Goal: Task Accomplishment & Management: Use online tool/utility

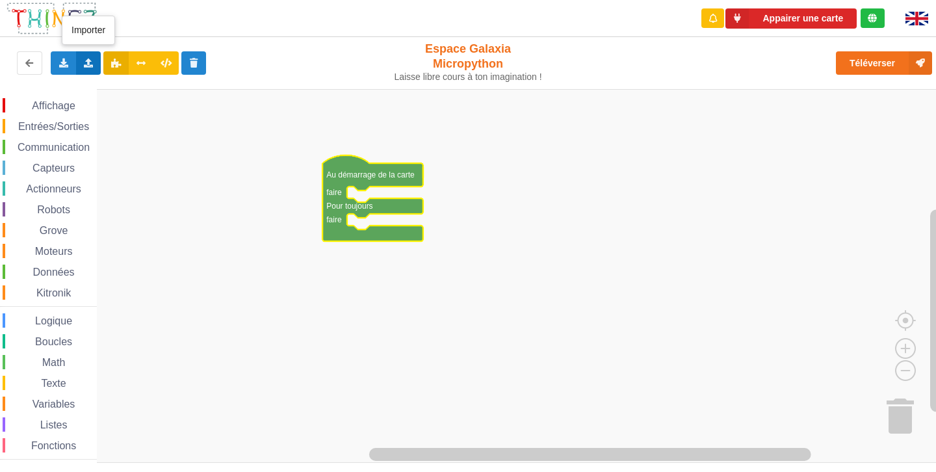
click at [82, 68] on div "Importer un assemblage de blocs Importer du code Python" at bounding box center [88, 62] width 25 height 23
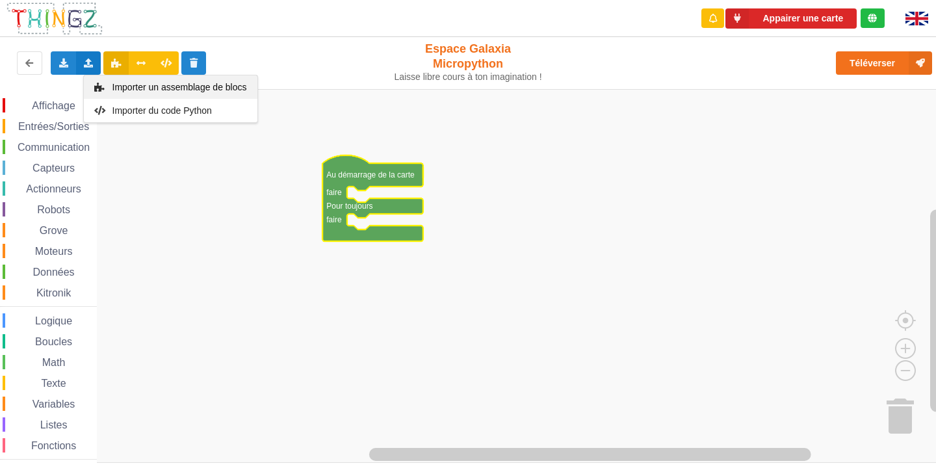
click at [152, 90] on span "Importer un assemblage de blocs" at bounding box center [179, 87] width 135 height 10
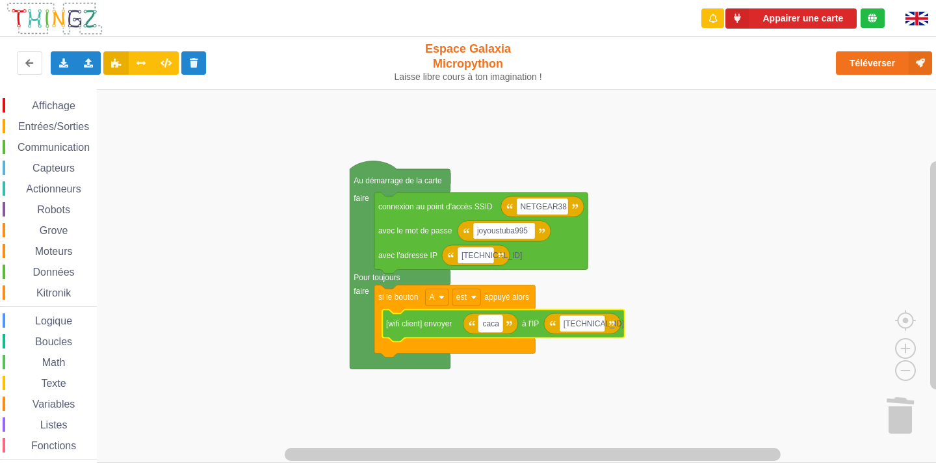
click at [495, 324] on g "NETGEAR38 joyoustuba995 [TECHNICAL_ID] connexion au point d'accès SSID avec le …" at bounding box center [487, 265] width 275 height 208
click at [495, 324] on input "caca" at bounding box center [491, 323] width 24 height 17
type input "bonjour mr"
click at [777, 324] on rect "Espace de travail de Blocky" at bounding box center [472, 276] width 945 height 374
click at [627, 324] on rect "Espace de travail de Blocky" at bounding box center [608, 323] width 46 height 17
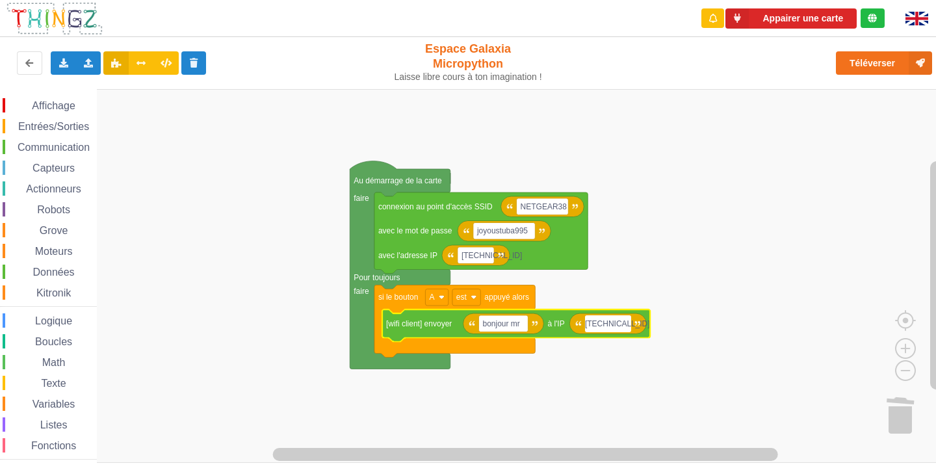
click at [627, 324] on input "[TECHNICAL_ID]" at bounding box center [608, 323] width 46 height 17
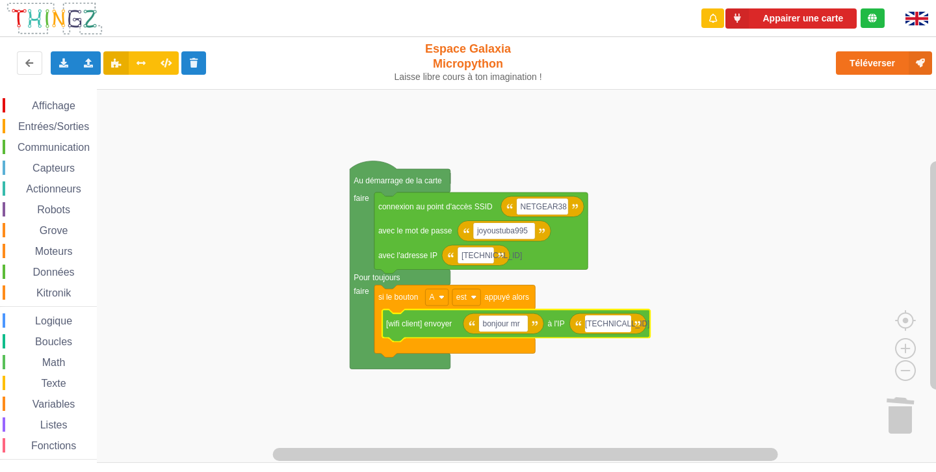
click at [627, 324] on input "[TECHNICAL_ID]" at bounding box center [608, 323] width 46 height 17
click at [790, 358] on rect "Espace de travail de Blocky" at bounding box center [472, 276] width 945 height 374
click at [616, 324] on text "[TECHNICAL_ID]" at bounding box center [619, 323] width 60 height 9
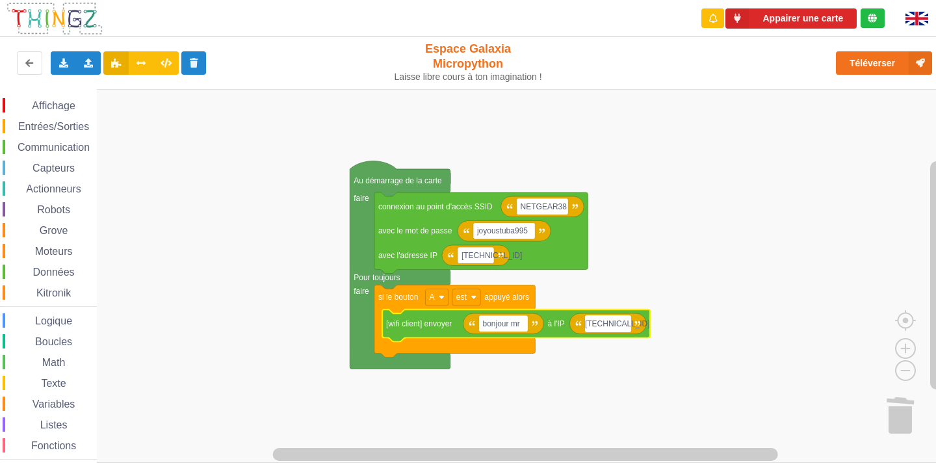
click at [616, 324] on input "[TECHNICAL_ID]" at bounding box center [608, 323] width 46 height 17
type input "[TECHNICAL_ID]"
click at [766, 229] on rect "Espace de travail de Blocky" at bounding box center [472, 276] width 945 height 374
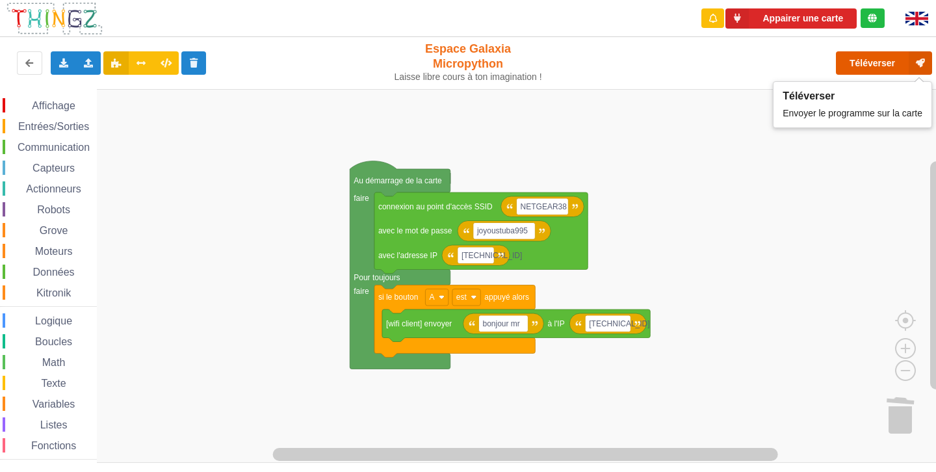
click at [867, 61] on button "Téléverser" at bounding box center [884, 62] width 96 height 23
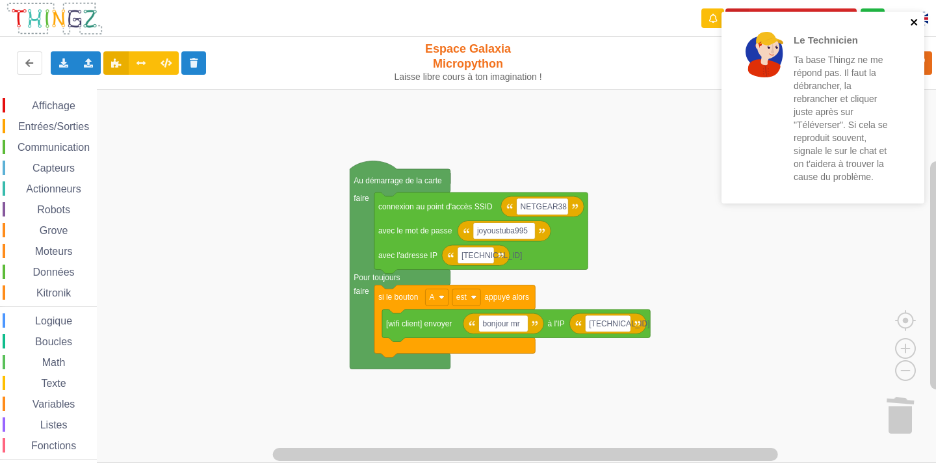
drag, startPoint x: 915, startPoint y: 18, endPoint x: 907, endPoint y: 21, distance: 9.1
click at [914, 18] on icon "close" at bounding box center [914, 22] width 9 height 10
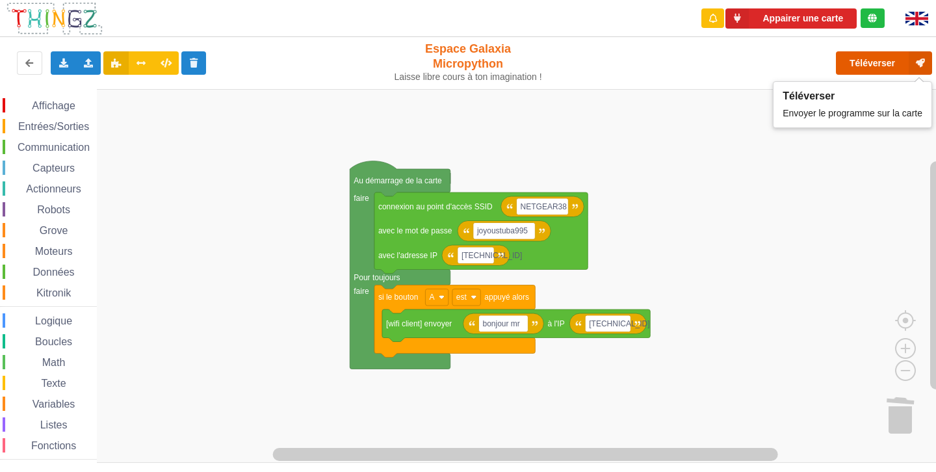
click at [885, 59] on button "Téléverser" at bounding box center [884, 62] width 96 height 23
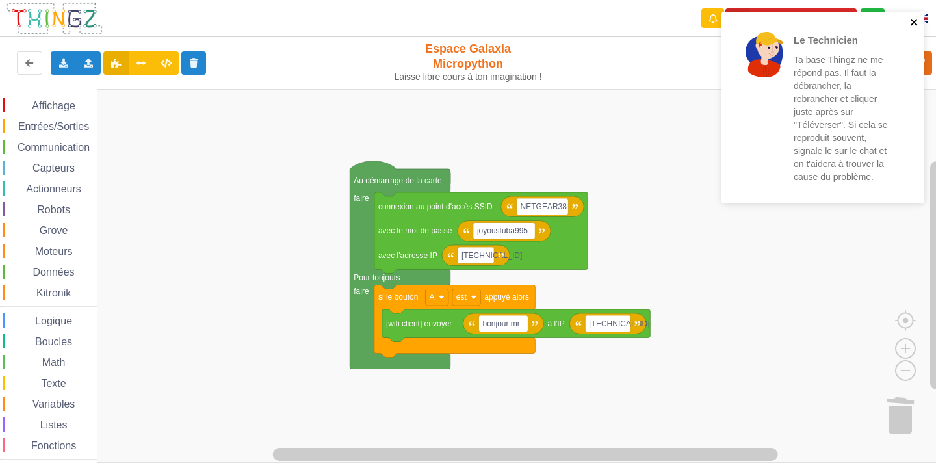
click at [914, 24] on icon "close" at bounding box center [914, 22] width 9 height 10
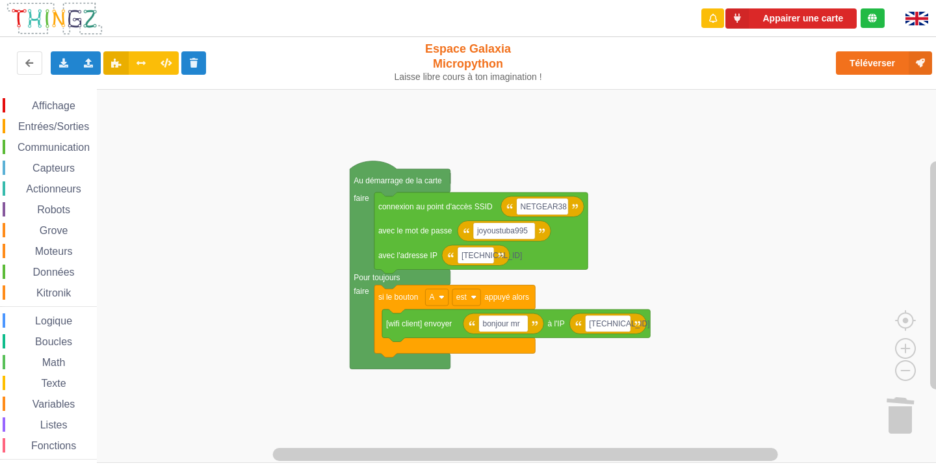
click at [879, 57] on div "Le Technicien Ta base Thingz ne me répond pas. Il faut la débrancher, la rebran…" at bounding box center [468, 227] width 954 height 472
click at [872, 62] on button "Téléverser" at bounding box center [884, 62] width 96 height 23
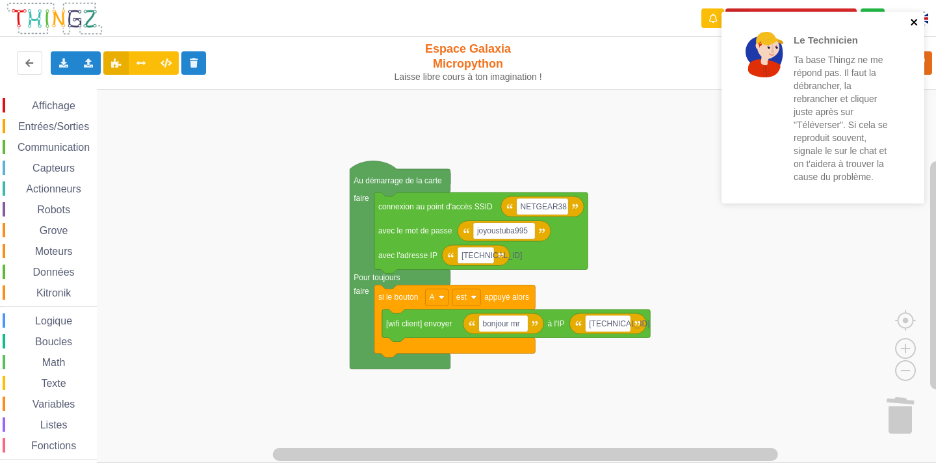
click at [913, 21] on icon "close" at bounding box center [914, 22] width 7 height 7
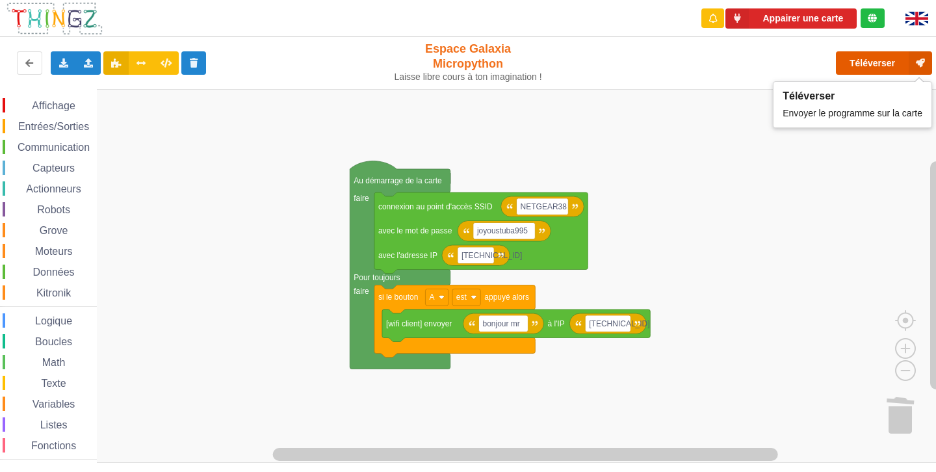
click at [859, 62] on button "Téléverser" at bounding box center [884, 62] width 96 height 23
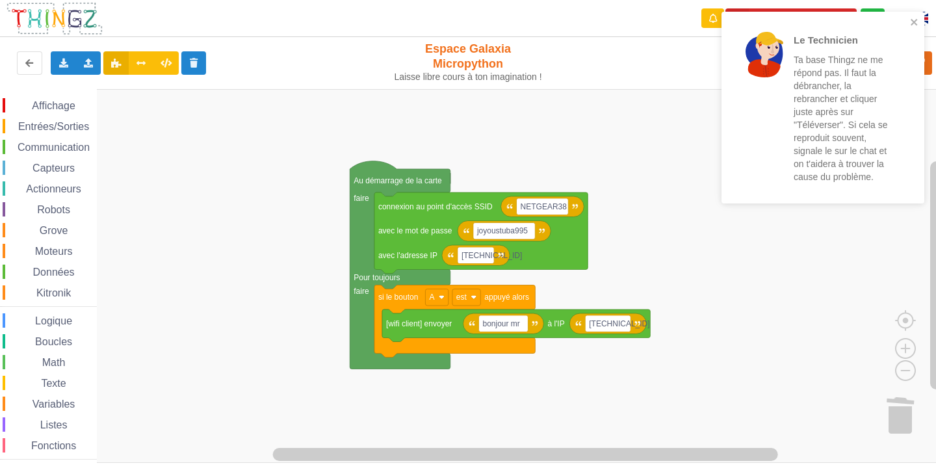
click at [908, 18] on div "Le Technicien Ta base Thingz ne me répond pas. Il faut la débrancher, la rebran…" at bounding box center [818, 107] width 183 height 181
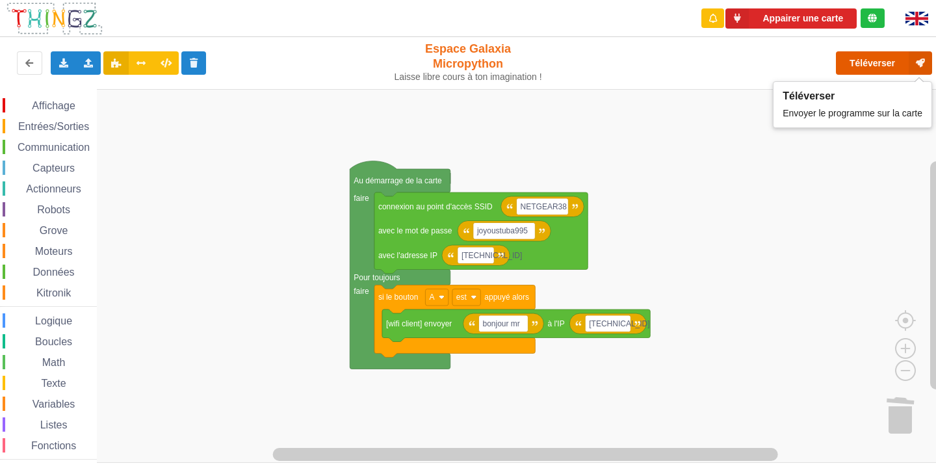
click at [859, 59] on button "Téléverser" at bounding box center [884, 62] width 96 height 23
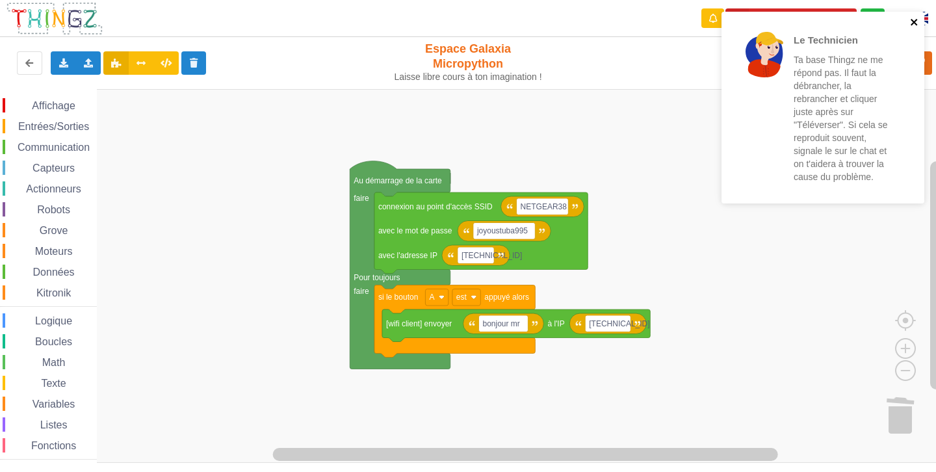
click at [917, 20] on icon "close" at bounding box center [914, 22] width 7 height 7
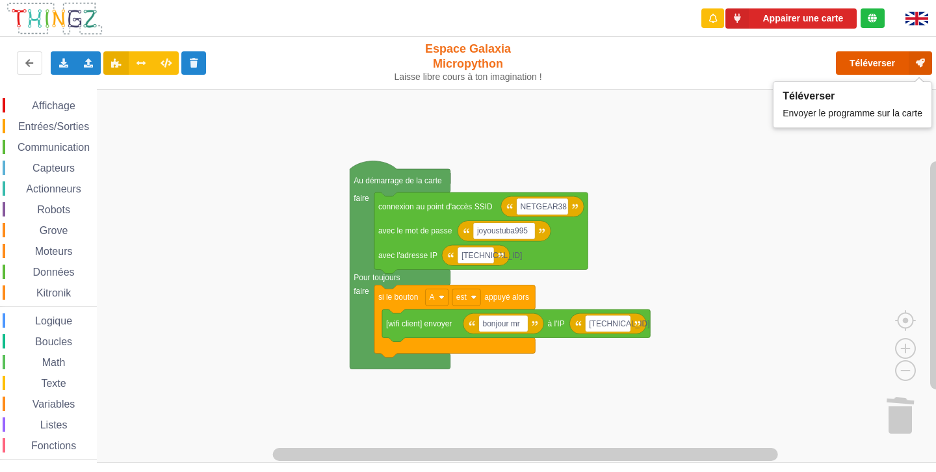
click at [893, 68] on button "Téléverser" at bounding box center [884, 62] width 96 height 23
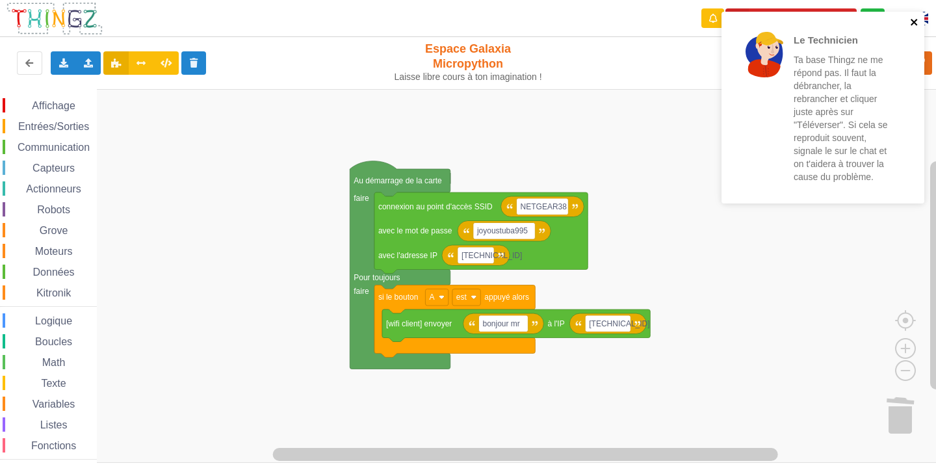
drag, startPoint x: 912, startPoint y: 23, endPoint x: 932, endPoint y: 58, distance: 39.9
click at [912, 23] on icon "close" at bounding box center [914, 22] width 9 height 10
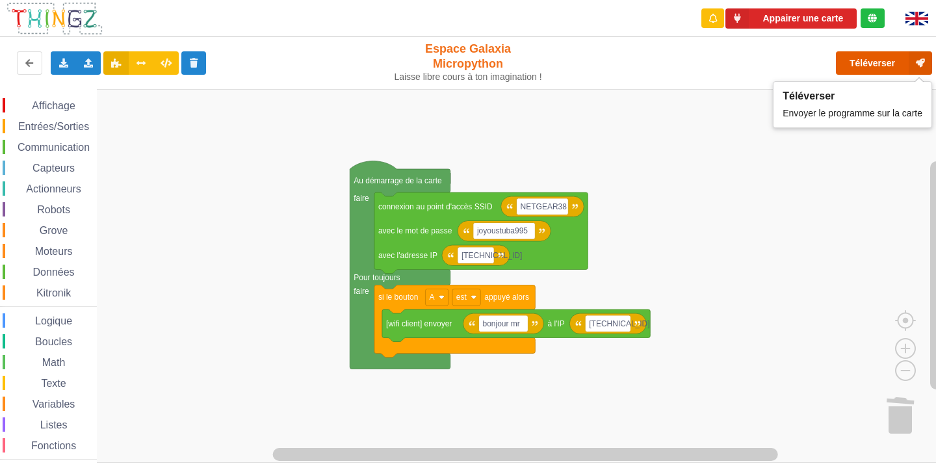
click at [932, 58] on icon at bounding box center [920, 62] width 23 height 23
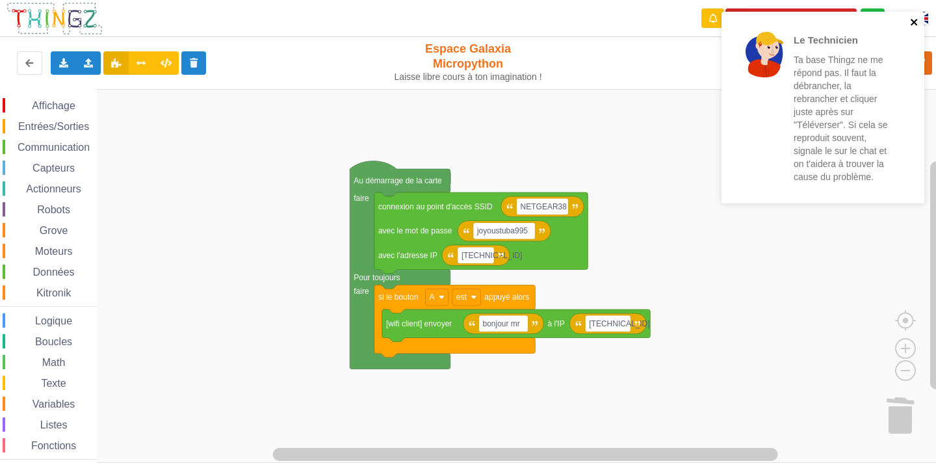
click at [917, 22] on icon "close" at bounding box center [914, 22] width 9 height 10
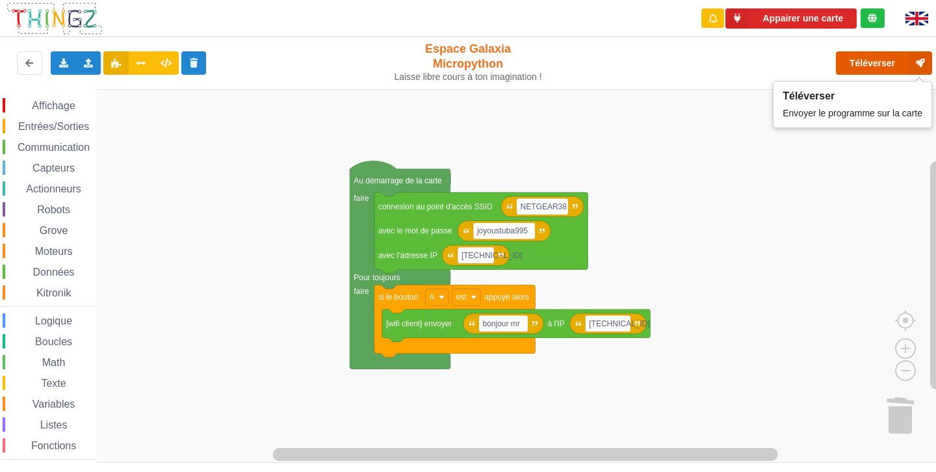
click at [863, 72] on button "Téléverser" at bounding box center [884, 62] width 96 height 23
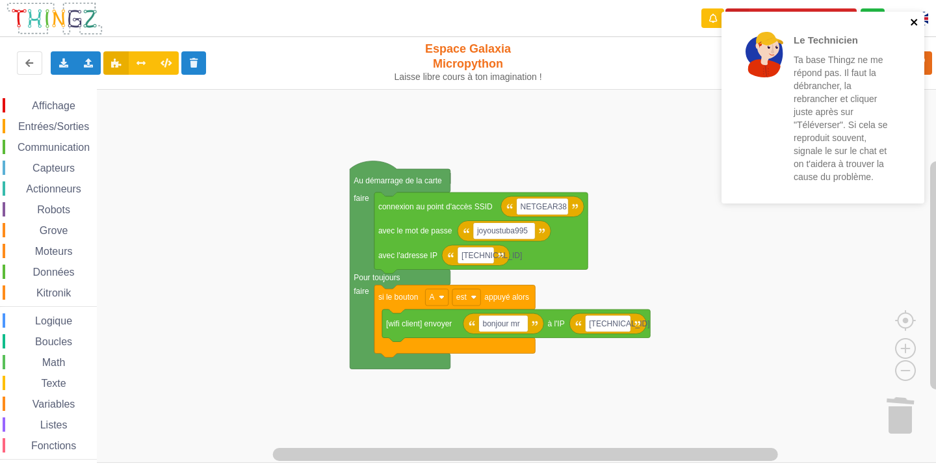
click at [916, 22] on icon "close" at bounding box center [914, 22] width 9 height 10
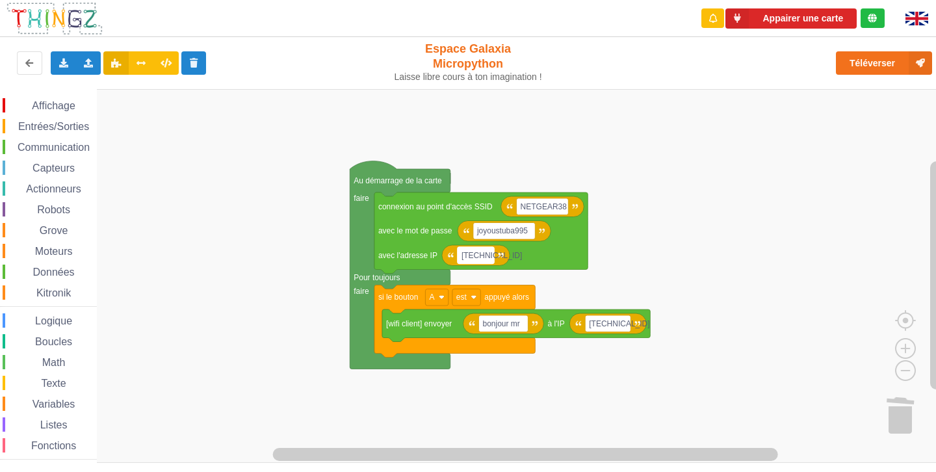
click at [489, 257] on g "NETGEAR38 joyoustuba995 [TECHNICAL_ID] connexion au point d'accès SSID avec le …" at bounding box center [500, 265] width 300 height 208
click at [489, 257] on input "[TECHNICAL_ID]" at bounding box center [476, 255] width 37 height 17
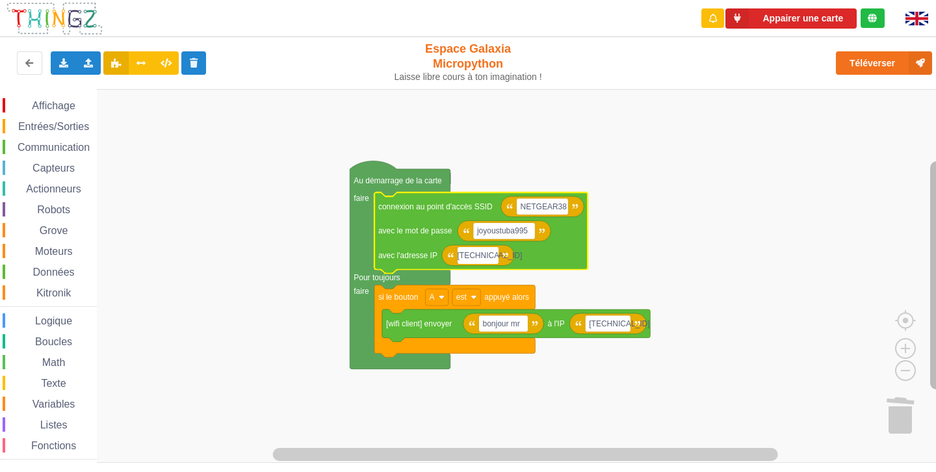
type input "[TECHNICAL_ID]"
click at [774, 350] on rect "Espace de travail de Blocky" at bounding box center [472, 276] width 945 height 374
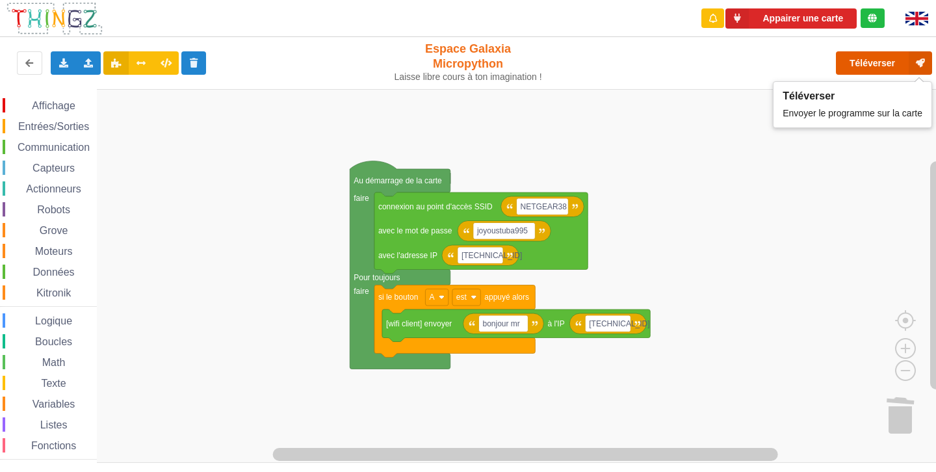
click at [869, 68] on button "Téléverser" at bounding box center [884, 62] width 96 height 23
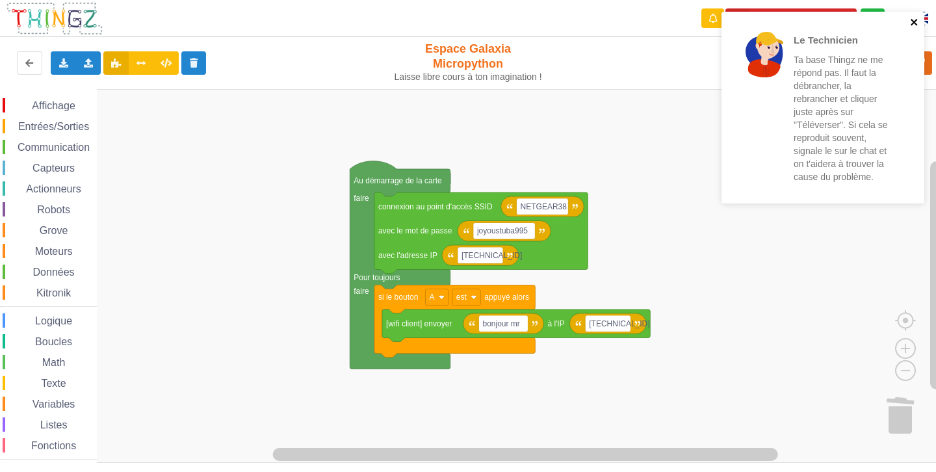
click at [912, 22] on icon "close" at bounding box center [914, 22] width 9 height 10
